Goal: Find specific page/section: Find specific page/section

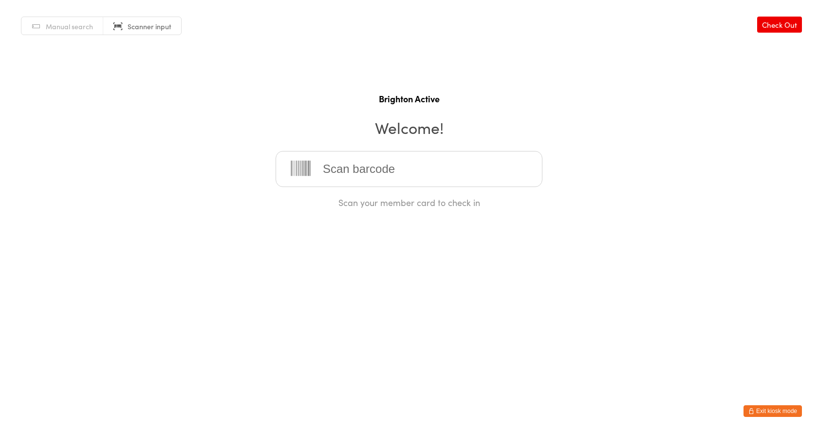
click at [781, 412] on button "Exit kiosk mode" at bounding box center [773, 411] width 58 height 12
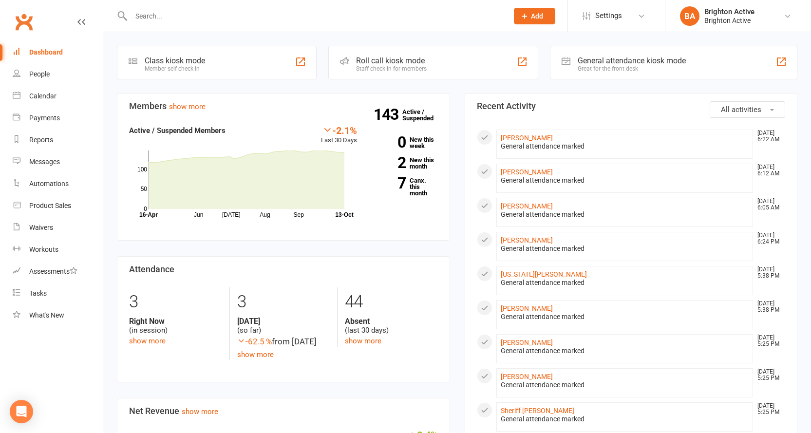
click at [599, 63] on div "General attendance kiosk mode" at bounding box center [632, 60] width 108 height 9
